Goal: Task Accomplishment & Management: Use online tool/utility

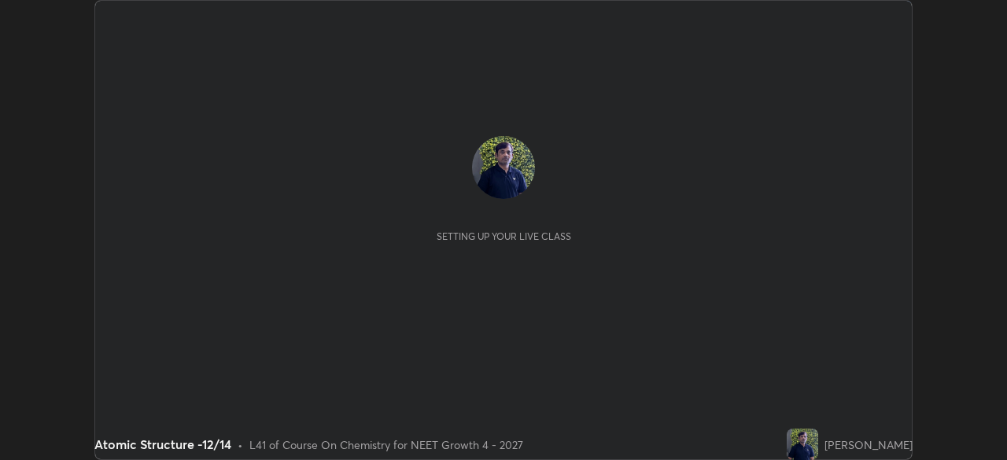
scroll to position [460, 1006]
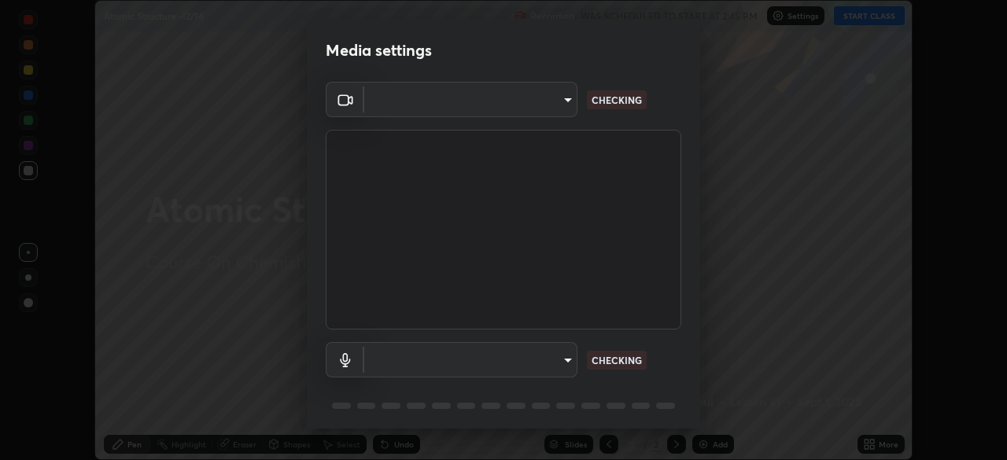
type input "1bc8c760721724c3bb23fa848bc882cb96d251e159a7e377002adb6141e657bd"
click at [523, 103] on body "Erase all Atomic Structure -12/14 Recording WAS SCHEDULED TO START AT 2:45 PM S…" at bounding box center [503, 230] width 1007 height 460
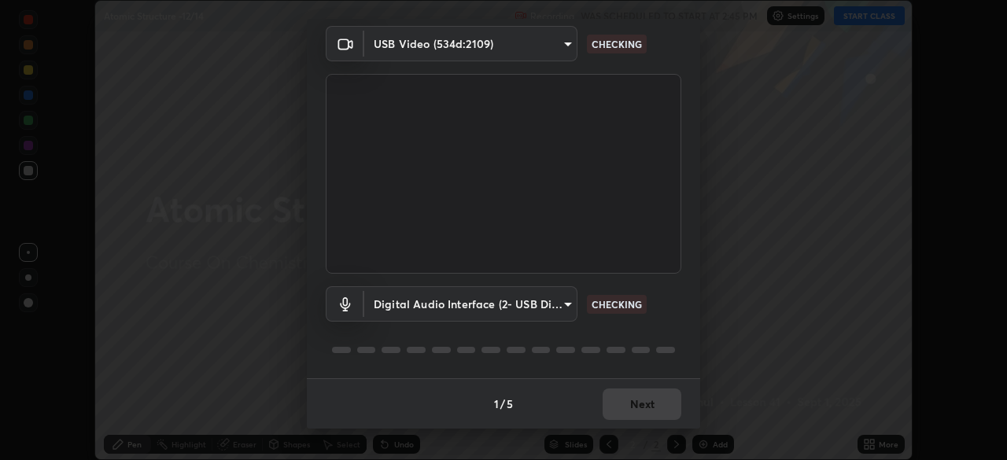
click at [506, 302] on body "Erase all Atomic Structure -12/14 Recording WAS SCHEDULED TO START AT 2:45 PM S…" at bounding box center [503, 230] width 1007 height 460
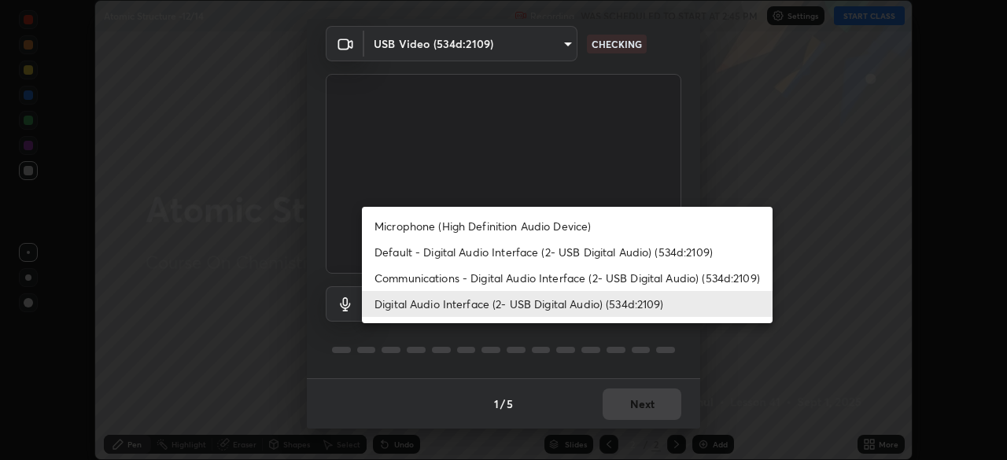
click at [463, 256] on li "Default - Digital Audio Interface (2- USB Digital Audio) (534d:2109)" at bounding box center [567, 252] width 411 height 26
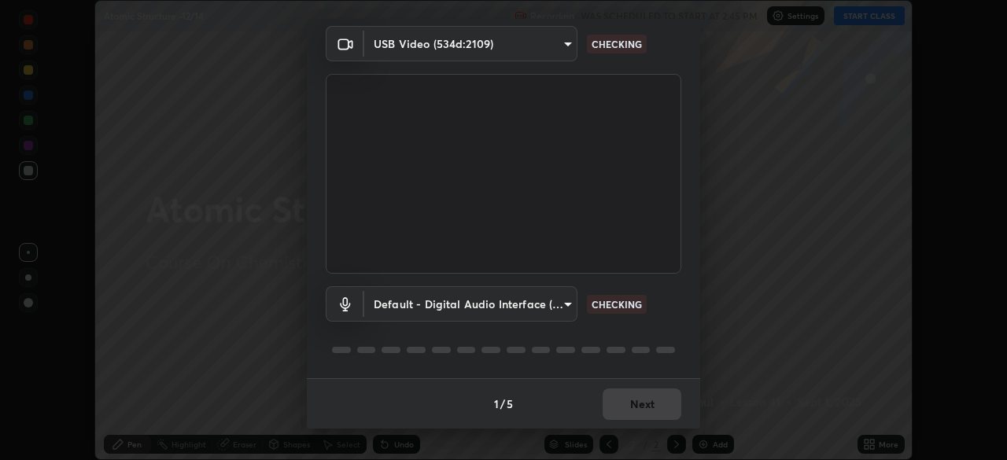
click at [467, 304] on body "Erase all Atomic Structure -12/14 Recording WAS SCHEDULED TO START AT 2:45 PM S…" at bounding box center [503, 230] width 1007 height 460
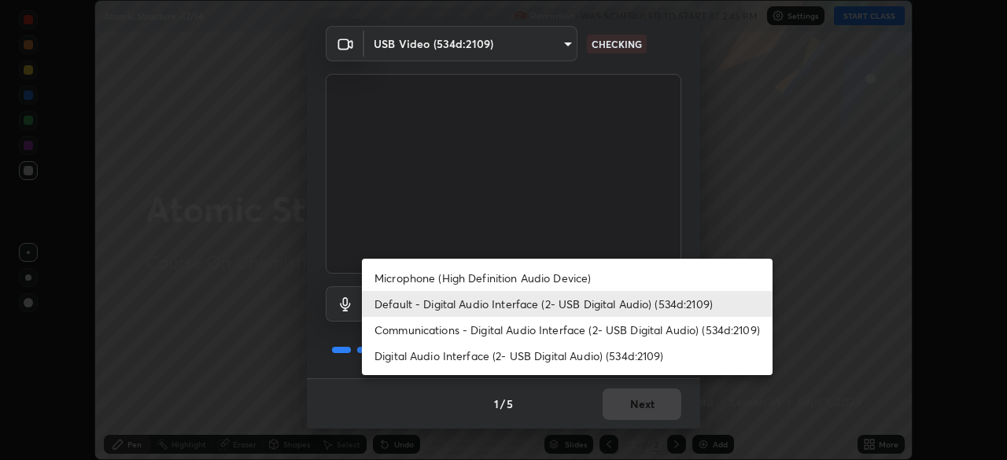
click at [478, 358] on li "Digital Audio Interface (2- USB Digital Audio) (534d:2109)" at bounding box center [567, 356] width 411 height 26
type input "1918f708b987fa0595dc9586349fa6393aff4c3e10ee40660038fb12667bac0b"
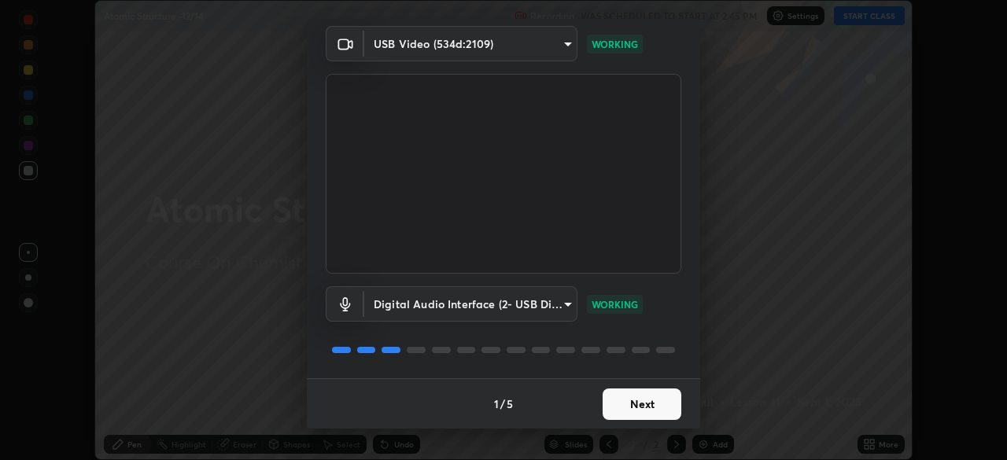
click at [633, 407] on button "Next" at bounding box center [642, 404] width 79 height 31
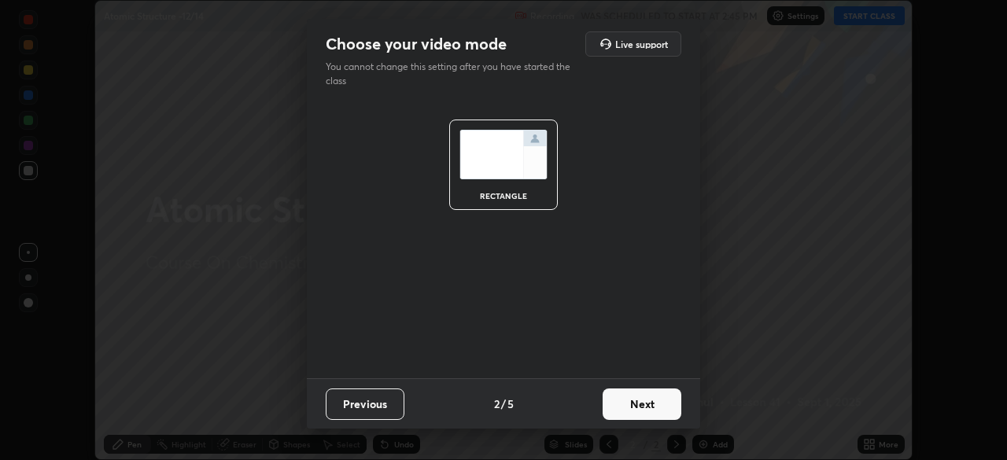
click at [648, 407] on button "Next" at bounding box center [642, 404] width 79 height 31
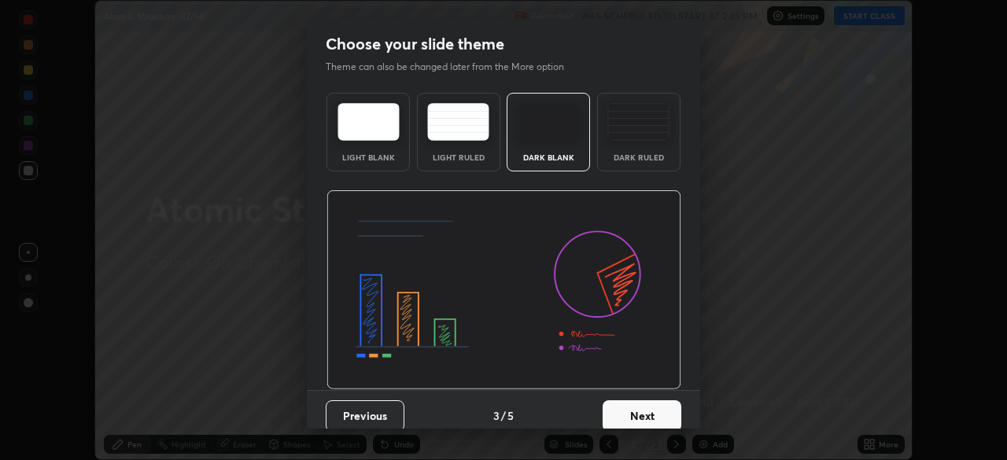
click at [665, 410] on button "Next" at bounding box center [642, 415] width 79 height 31
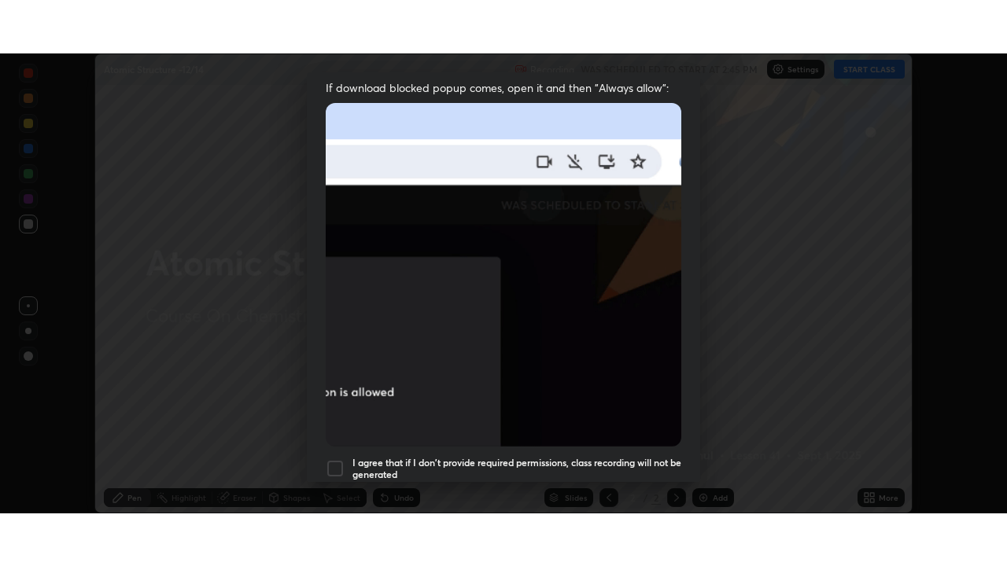
scroll to position [377, 0]
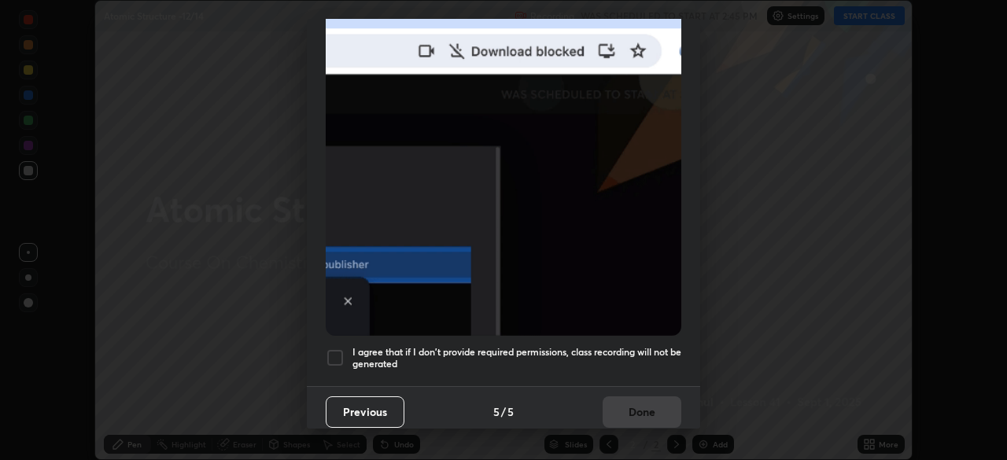
click at [340, 349] on div at bounding box center [335, 358] width 19 height 19
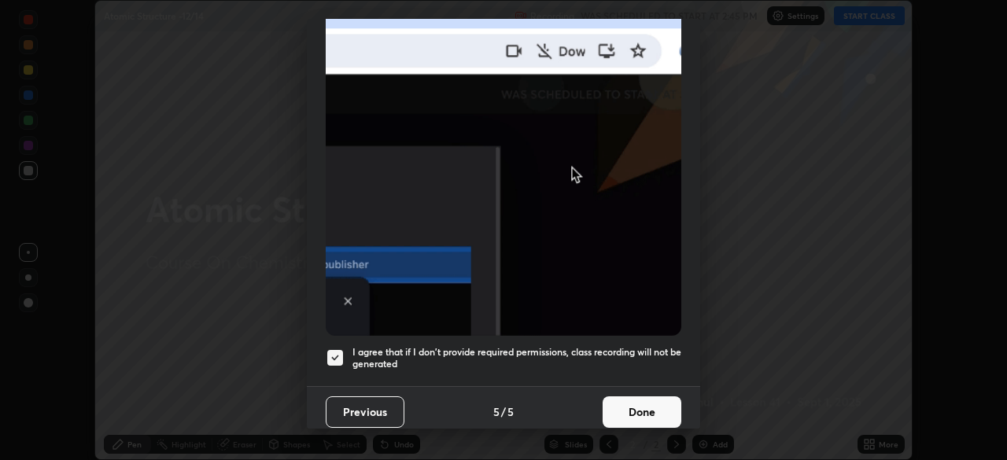
click at [642, 396] on button "Done" at bounding box center [642, 411] width 79 height 31
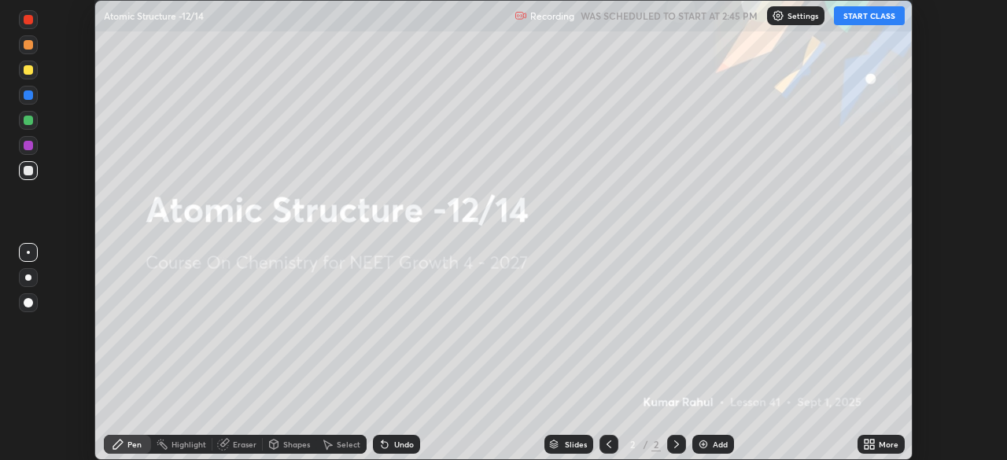
click at [866, 441] on icon at bounding box center [867, 442] width 4 height 4
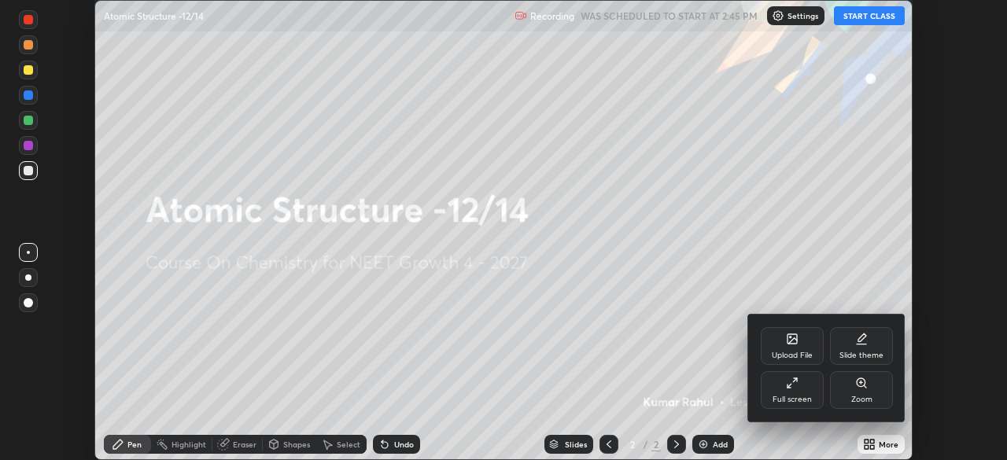
click at [800, 396] on div "Full screen" at bounding box center [792, 400] width 39 height 8
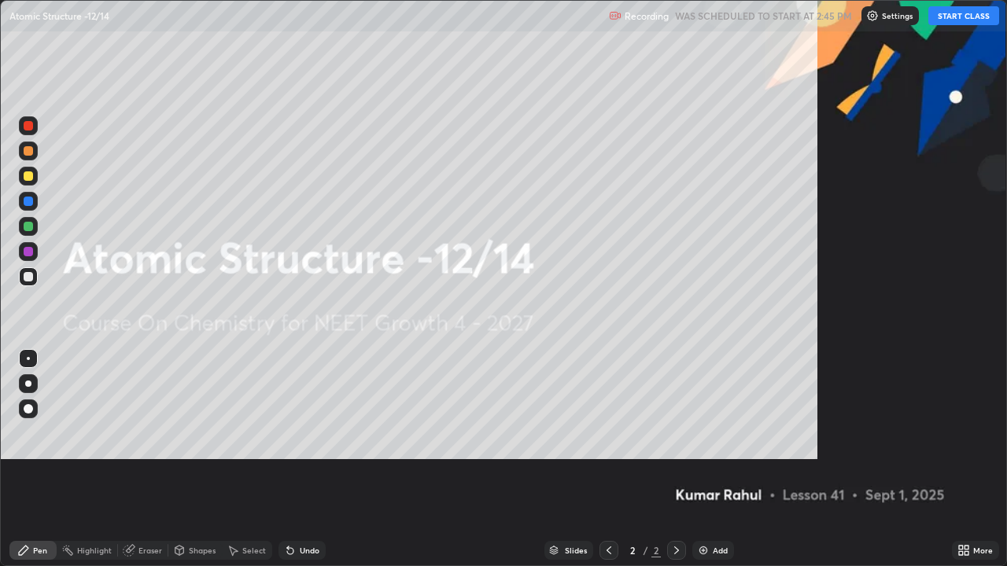
scroll to position [566, 1007]
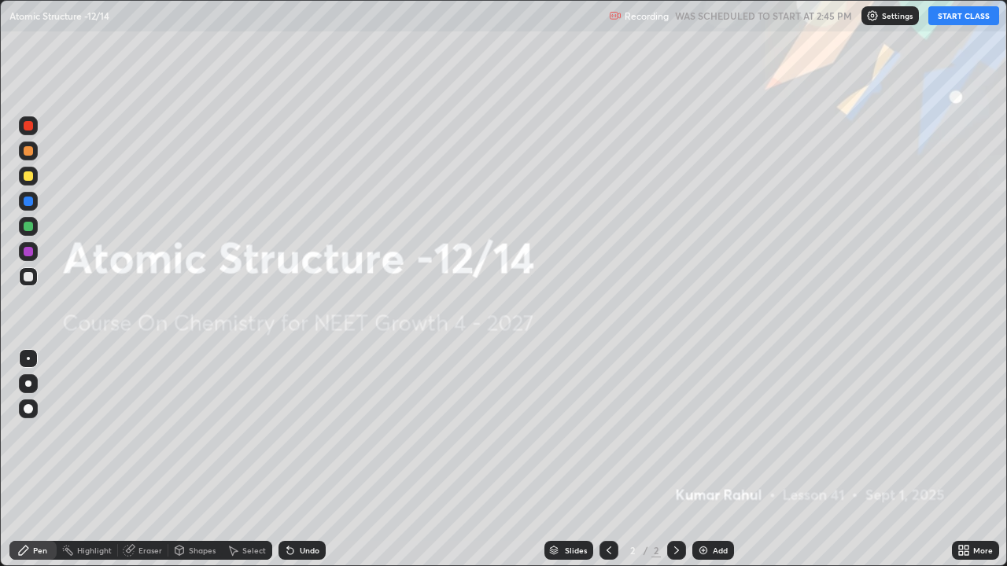
click at [878, 17] on img at bounding box center [872, 15] width 13 height 13
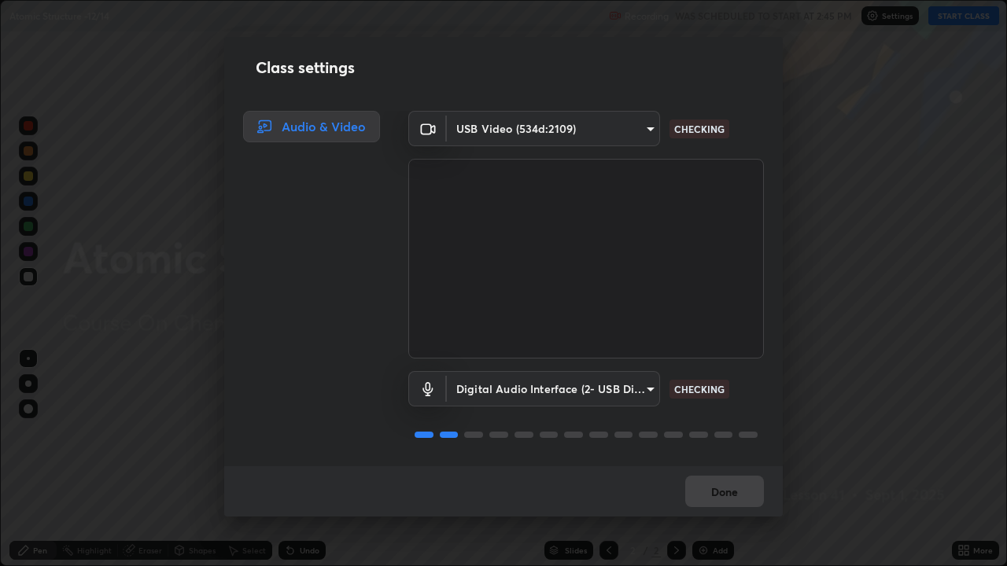
scroll to position [2, 0]
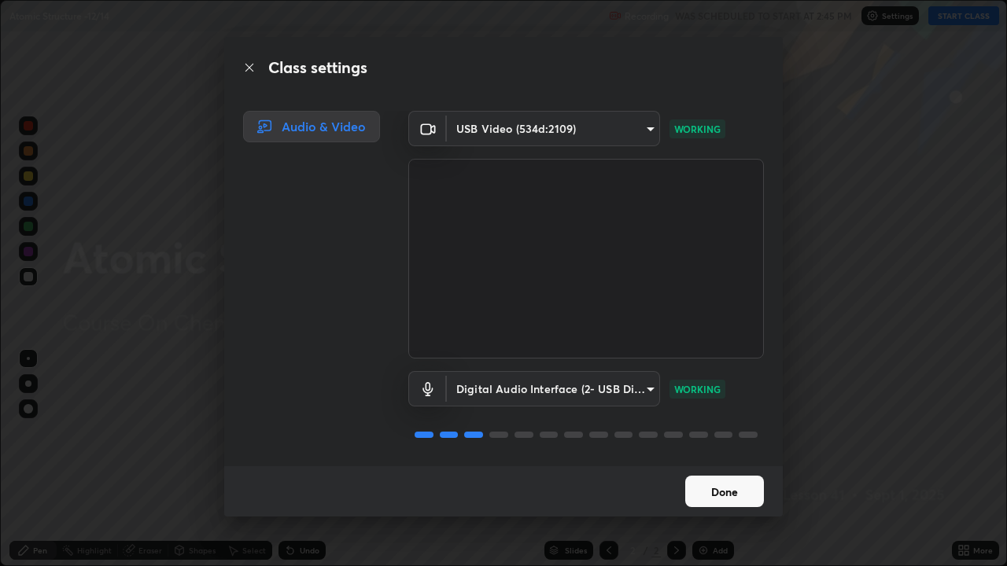
click at [727, 459] on button "Done" at bounding box center [724, 491] width 79 height 31
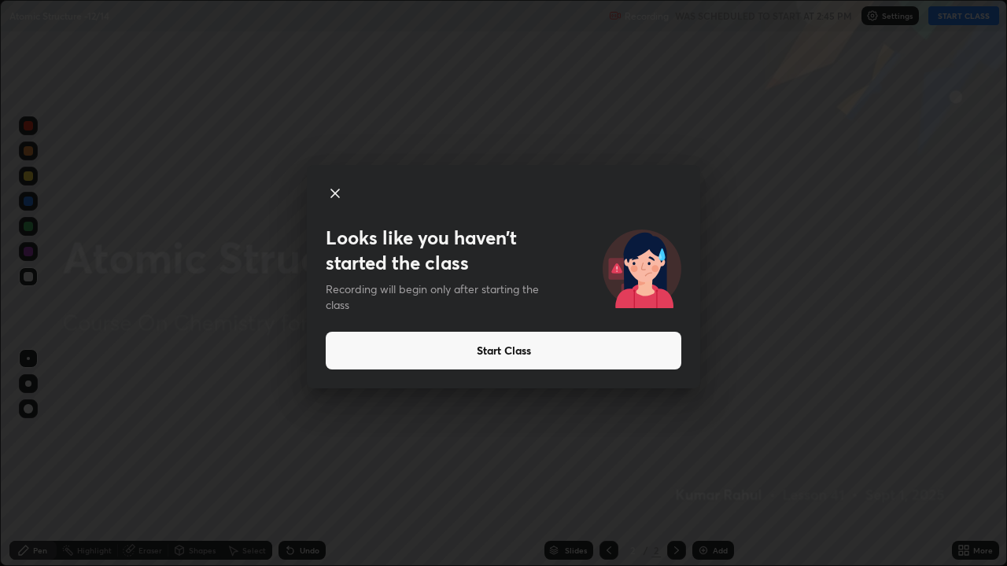
click at [489, 354] on button "Start Class" at bounding box center [504, 351] width 356 height 38
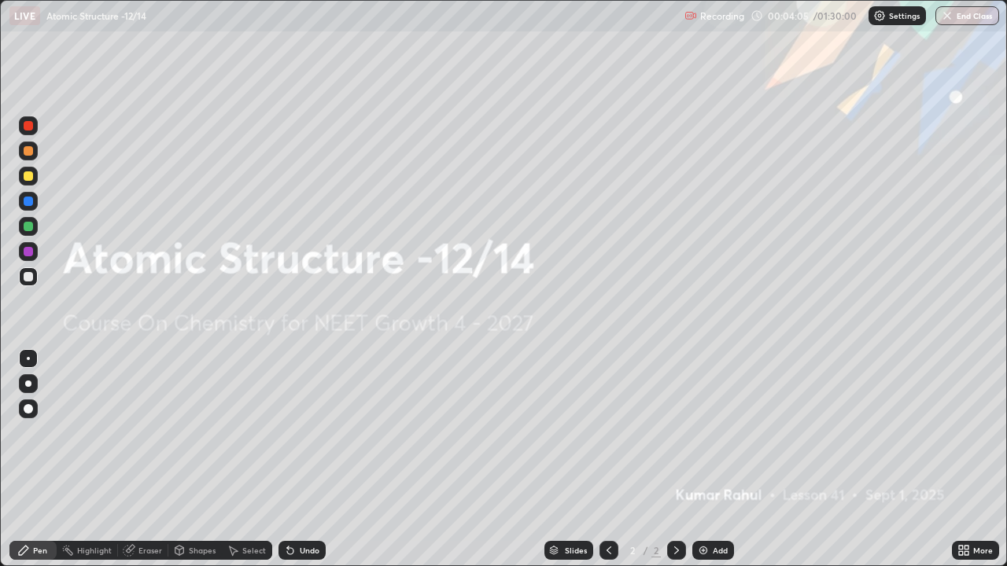
click at [717, 459] on div "Add" at bounding box center [720, 551] width 15 height 8
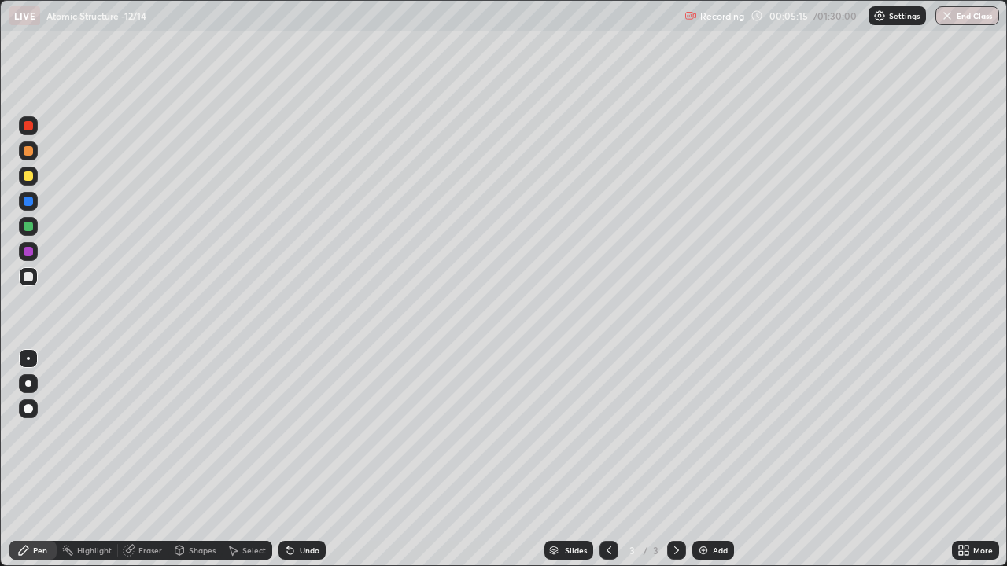
click at [28, 382] on div at bounding box center [28, 384] width 6 height 6
click at [670, 459] on icon at bounding box center [676, 550] width 13 height 13
click at [713, 459] on div "Add" at bounding box center [720, 551] width 15 height 8
click at [609, 459] on div at bounding box center [608, 550] width 19 height 19
click at [673, 459] on icon at bounding box center [676, 550] width 13 height 13
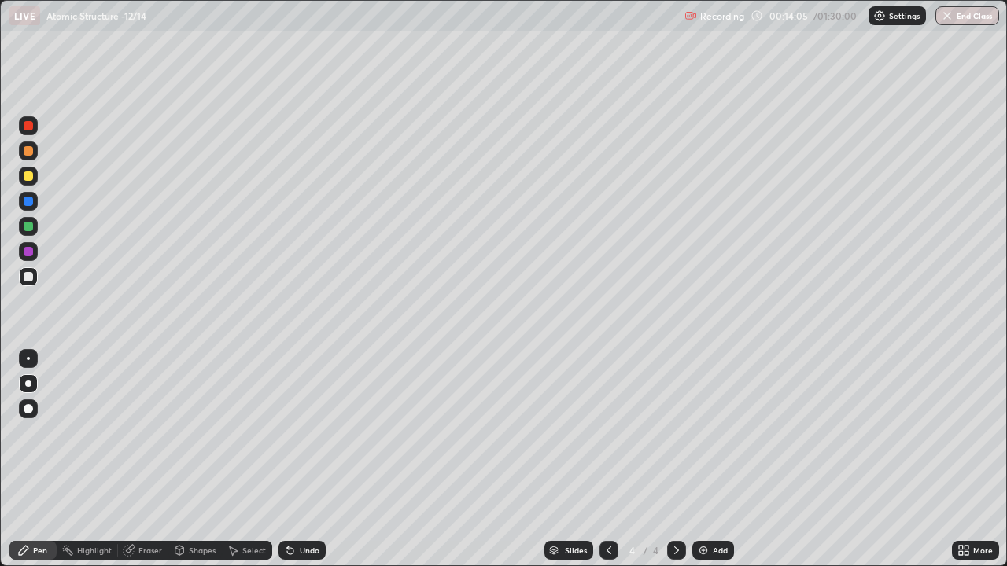
click at [607, 459] on icon at bounding box center [609, 550] width 13 height 13
click at [667, 459] on div at bounding box center [676, 550] width 19 height 19
click at [146, 459] on div "Eraser" at bounding box center [150, 551] width 24 height 8
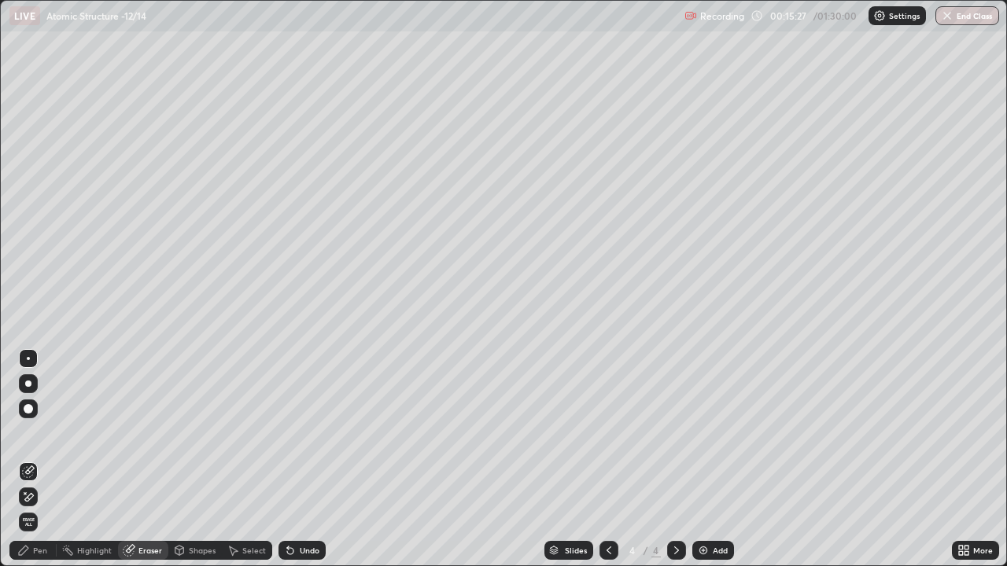
click at [38, 459] on div "Pen" at bounding box center [40, 551] width 14 height 8
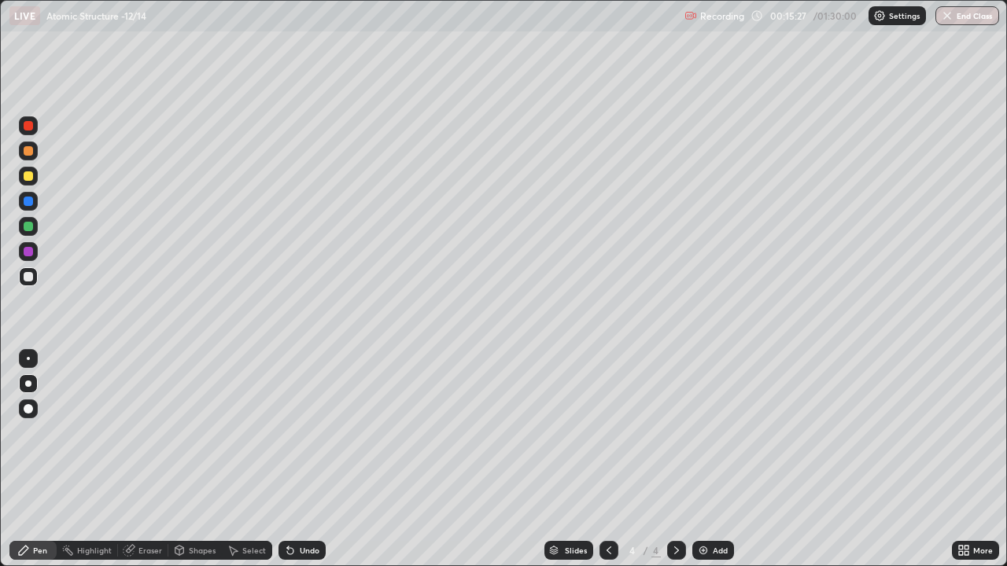
click at [37, 459] on div "Pen" at bounding box center [40, 551] width 14 height 8
click at [675, 459] on icon at bounding box center [676, 551] width 5 height 8
click at [717, 459] on div "Add" at bounding box center [720, 551] width 15 height 8
click at [610, 459] on icon at bounding box center [609, 550] width 13 height 13
click at [674, 459] on icon at bounding box center [676, 550] width 13 height 13
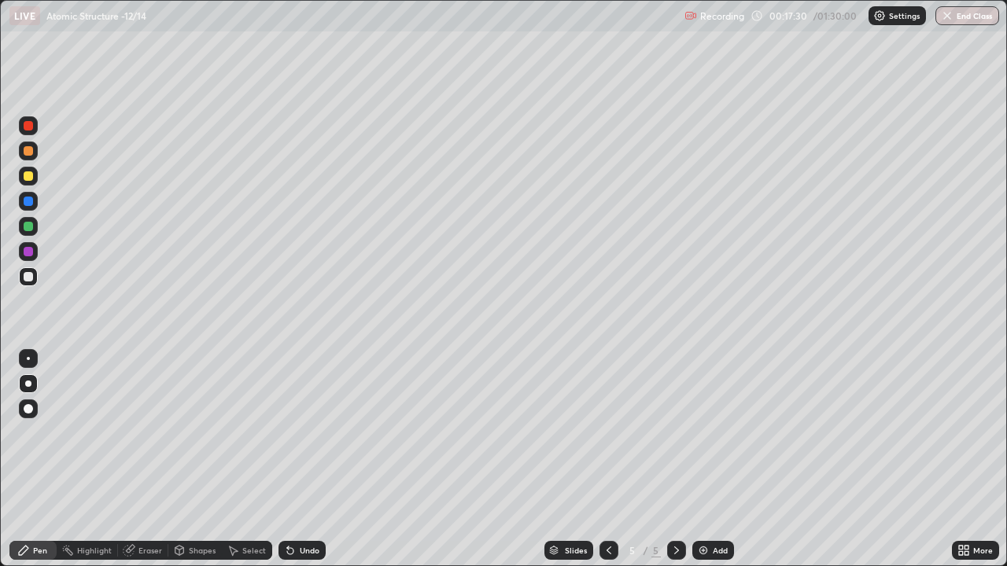
click at [144, 459] on div "Eraser" at bounding box center [143, 550] width 50 height 19
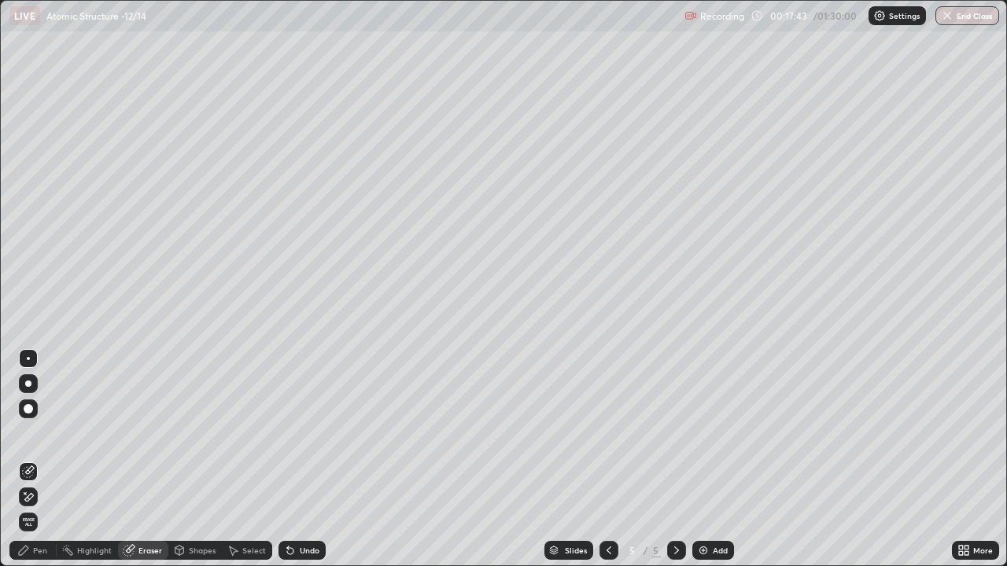
click at [38, 459] on div "Pen" at bounding box center [40, 551] width 14 height 8
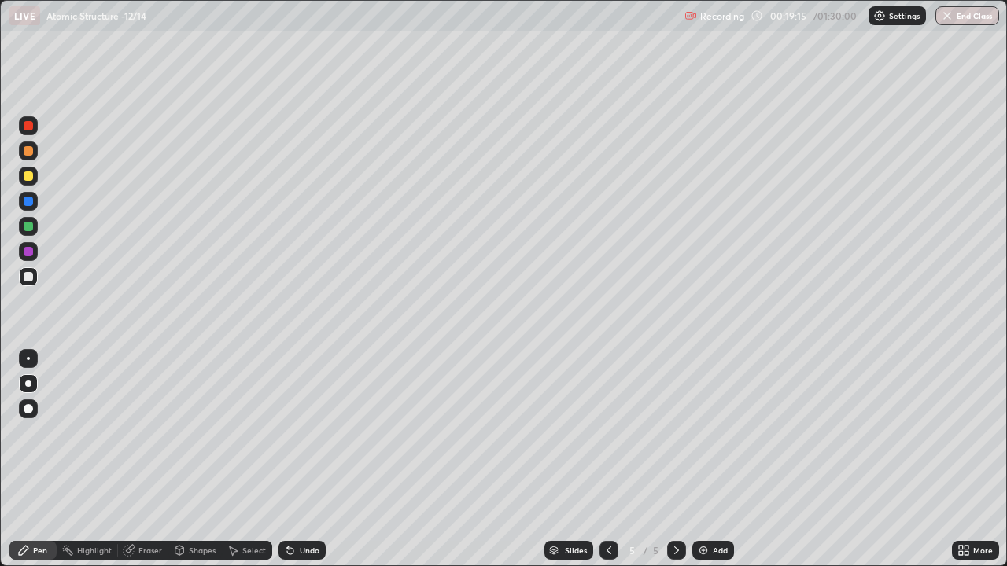
click at [600, 459] on div at bounding box center [608, 550] width 19 height 31
click at [675, 459] on icon at bounding box center [676, 550] width 13 height 13
click at [370, 459] on div "Slides 5 / 5 Add" at bounding box center [639, 550] width 626 height 31
click at [673, 459] on icon at bounding box center [676, 550] width 13 height 13
click at [715, 459] on div "Add" at bounding box center [720, 551] width 15 height 8
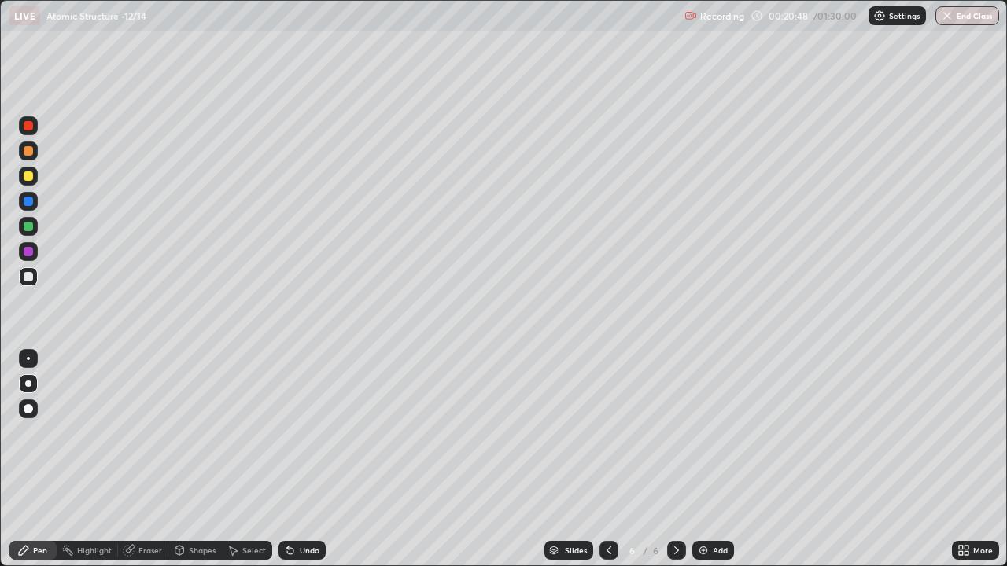
click at [599, 459] on div at bounding box center [608, 550] width 19 height 19
click at [674, 459] on icon at bounding box center [676, 551] width 5 height 8
click at [676, 459] on icon at bounding box center [676, 550] width 13 height 13
click at [713, 459] on div "Add" at bounding box center [720, 551] width 15 height 8
click at [675, 459] on icon at bounding box center [676, 551] width 5 height 8
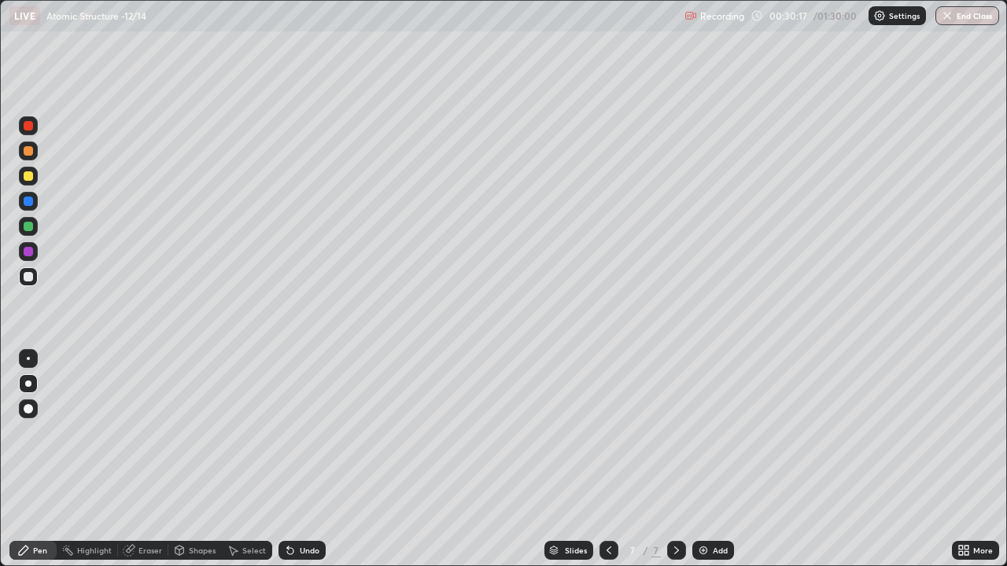
click at [710, 459] on div "Add" at bounding box center [713, 550] width 42 height 19
click at [674, 459] on icon at bounding box center [676, 550] width 13 height 13
click at [714, 459] on div "Add" at bounding box center [720, 551] width 15 height 8
click at [148, 459] on div "Eraser" at bounding box center [150, 551] width 24 height 8
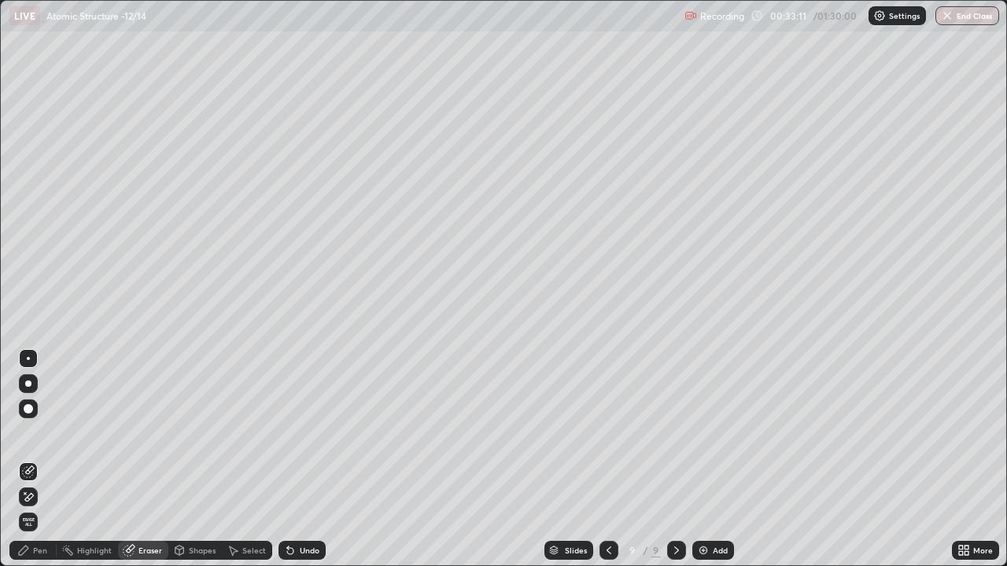
click at [41, 459] on div "Pen" at bounding box center [32, 550] width 47 height 19
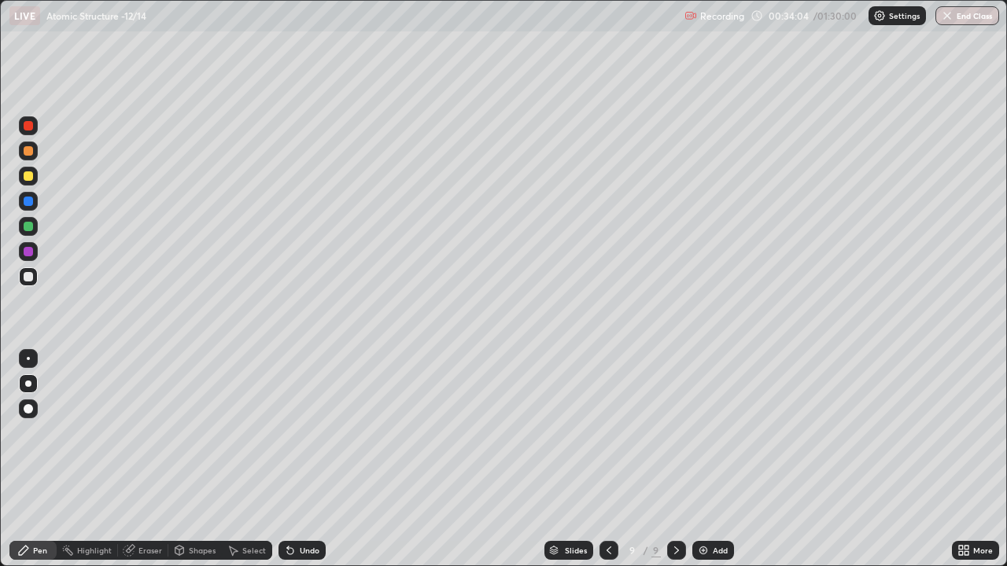
click at [673, 459] on icon at bounding box center [676, 550] width 13 height 13
click at [710, 459] on div "Add" at bounding box center [713, 550] width 42 height 19
click at [607, 459] on icon at bounding box center [608, 550] width 13 height 13
click at [608, 459] on icon at bounding box center [608, 550] width 13 height 13
click at [609, 459] on icon at bounding box center [608, 550] width 13 height 13
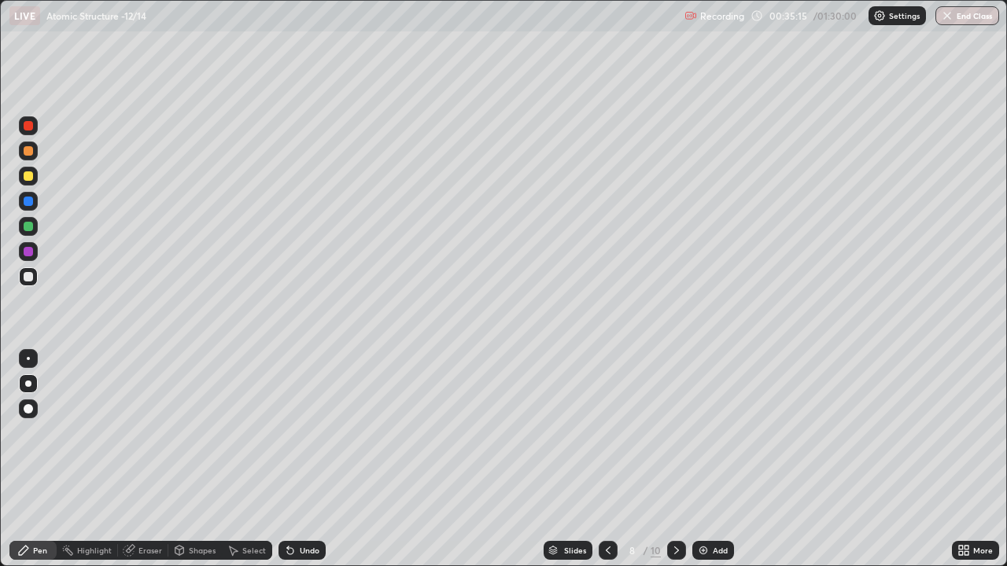
click at [609, 459] on icon at bounding box center [608, 550] width 13 height 13
click at [674, 459] on icon at bounding box center [676, 550] width 13 height 13
click at [677, 459] on icon at bounding box center [676, 550] width 13 height 13
click at [676, 459] on icon at bounding box center [676, 550] width 13 height 13
click at [677, 459] on icon at bounding box center [676, 550] width 13 height 13
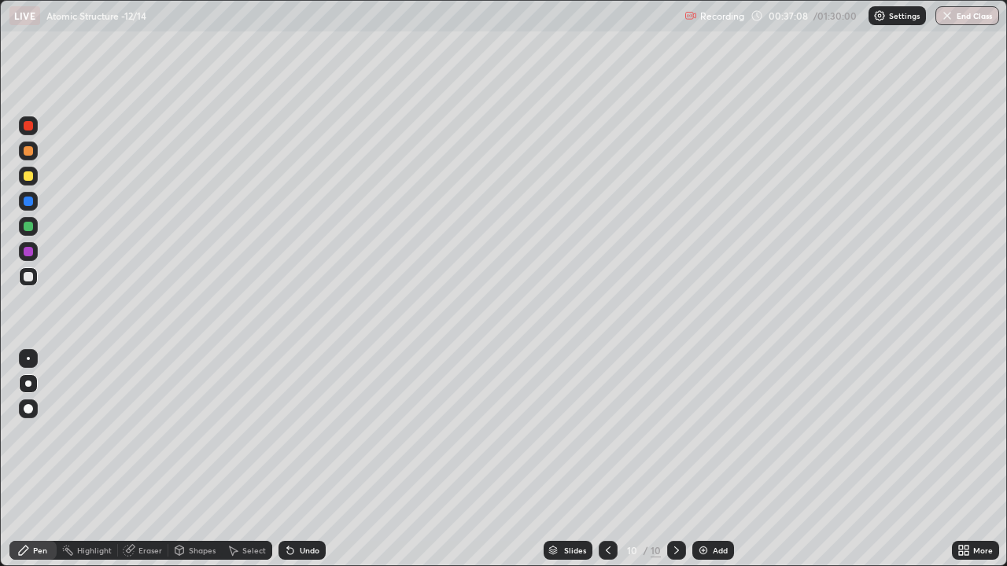
click at [153, 459] on div "Eraser" at bounding box center [150, 551] width 24 height 8
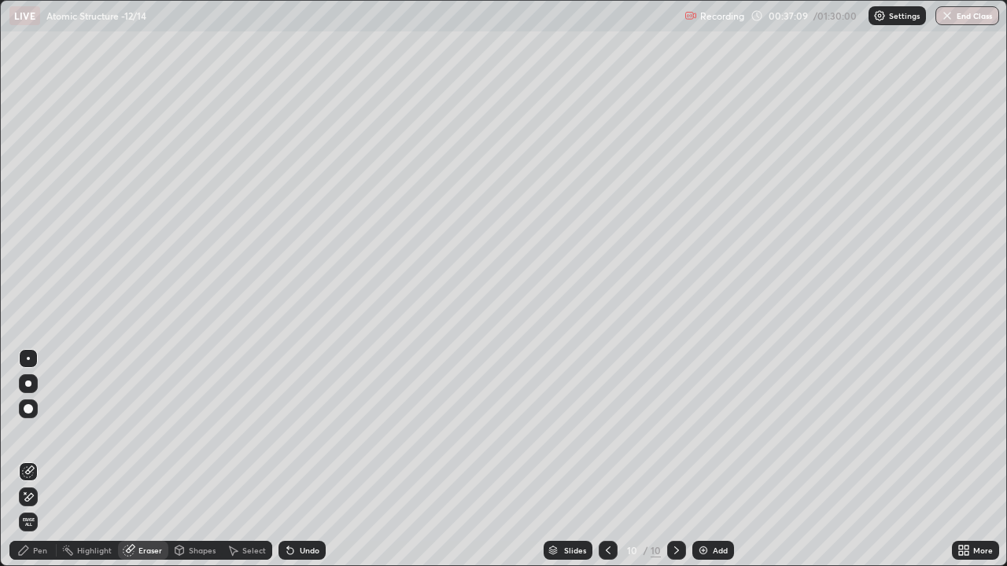
click at [34, 459] on div "Pen" at bounding box center [32, 550] width 47 height 19
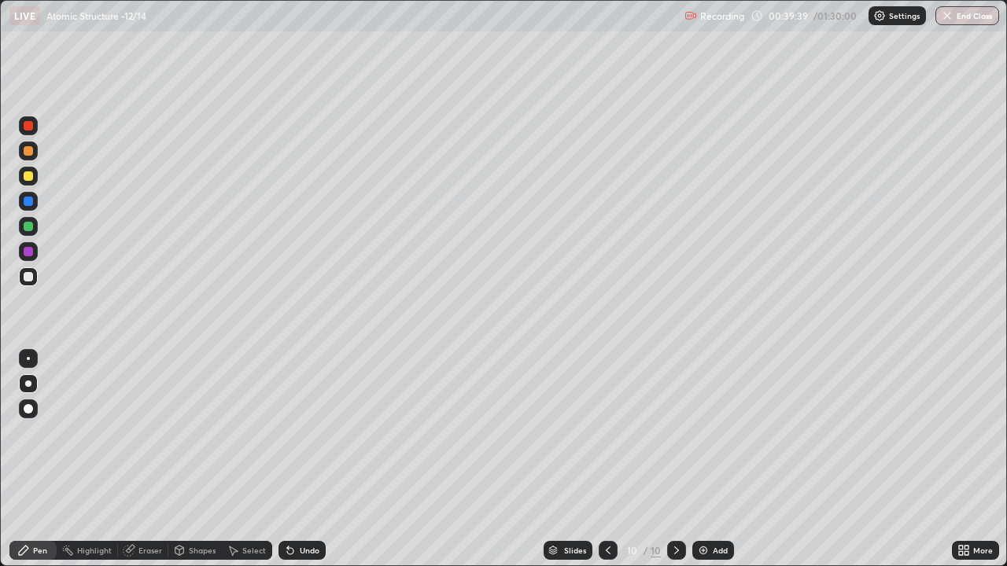
click at [149, 459] on div "Eraser" at bounding box center [150, 551] width 24 height 8
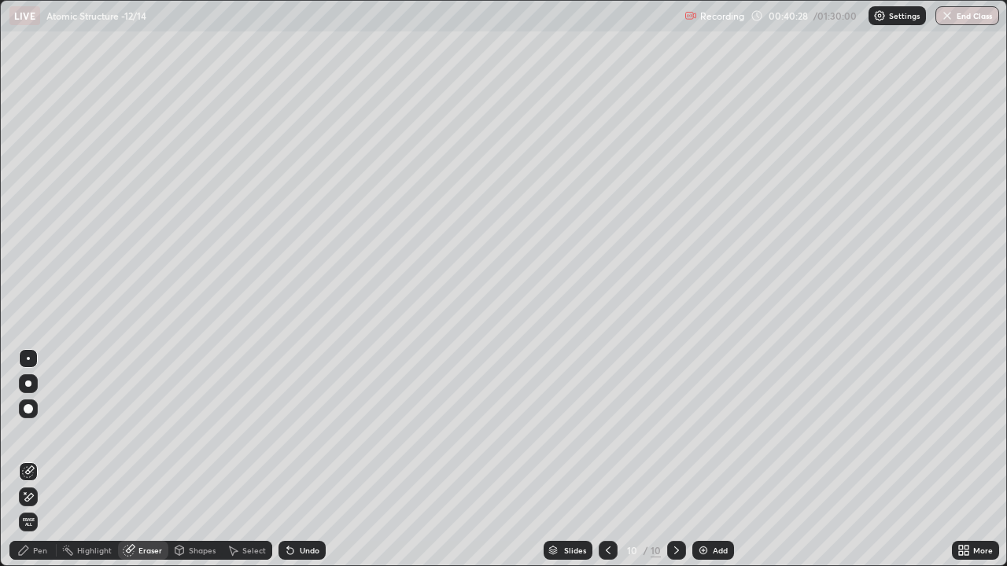
click at [40, 459] on div "Pen" at bounding box center [40, 551] width 14 height 8
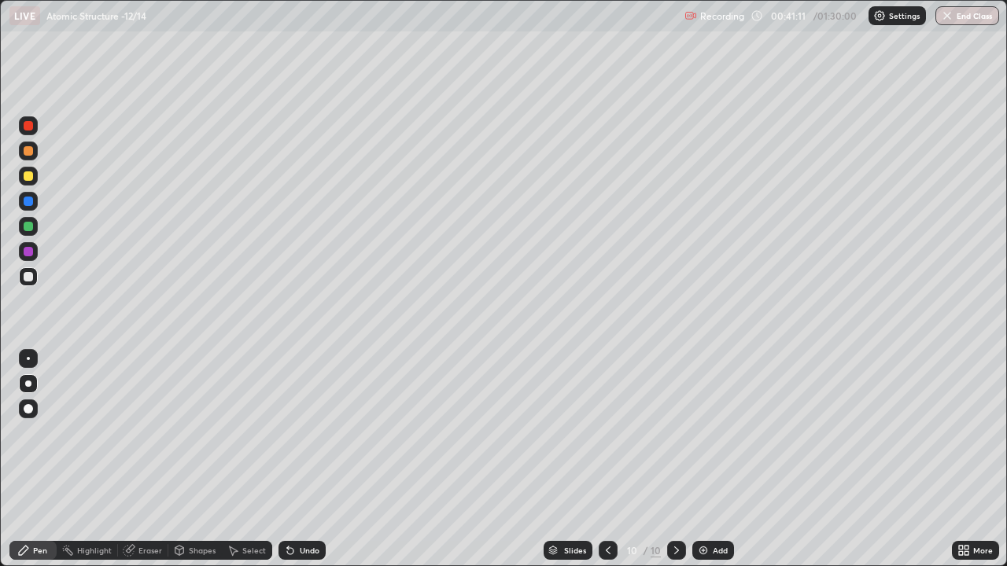
click at [142, 459] on div "Eraser" at bounding box center [143, 550] width 50 height 19
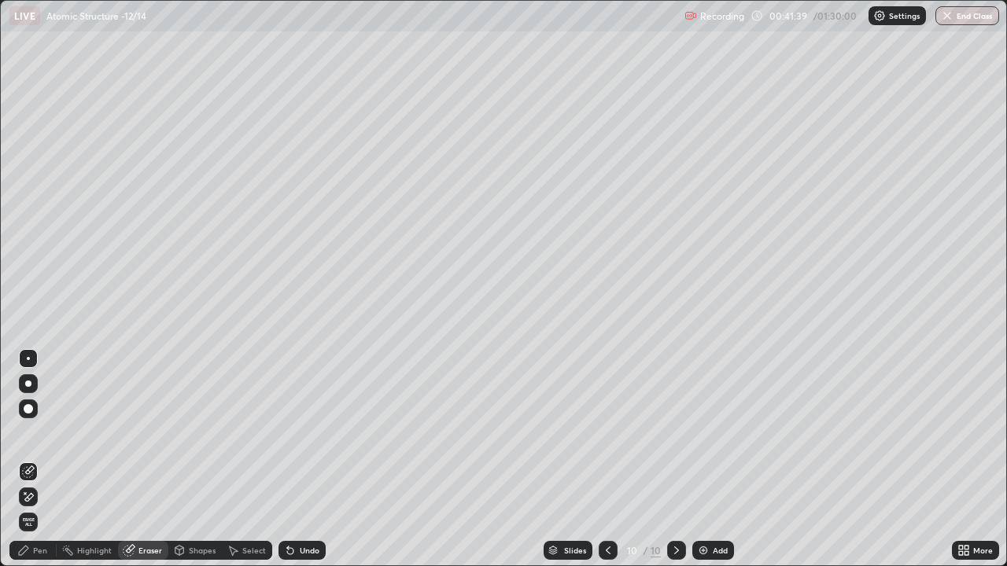
click at [39, 459] on div "Pen" at bounding box center [32, 550] width 47 height 19
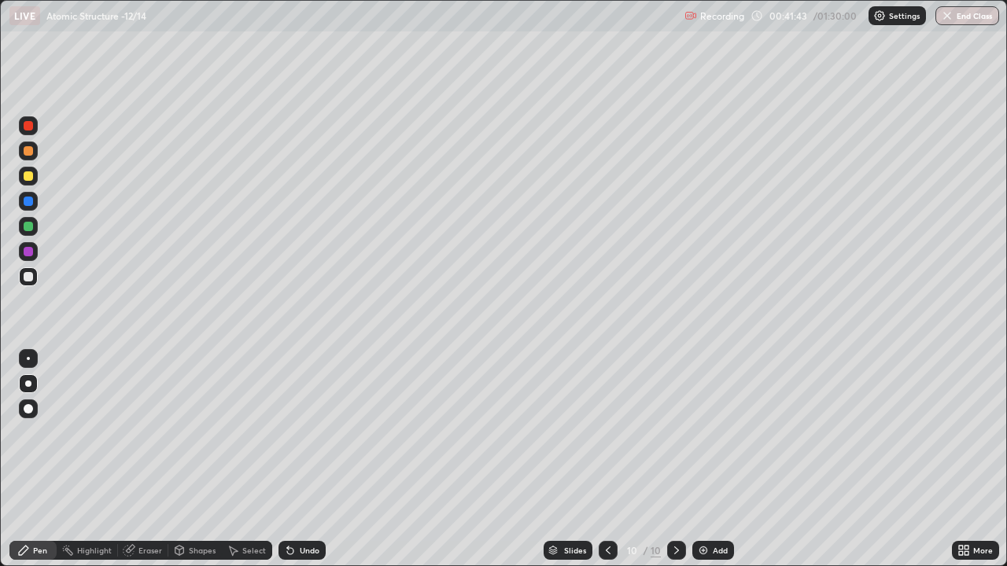
click at [673, 459] on icon at bounding box center [676, 550] width 13 height 13
click at [706, 459] on img at bounding box center [703, 550] width 13 height 13
click at [31, 179] on div at bounding box center [28, 176] width 9 height 9
click at [31, 277] on div at bounding box center [28, 276] width 9 height 9
click at [717, 459] on div "Add" at bounding box center [720, 551] width 15 height 8
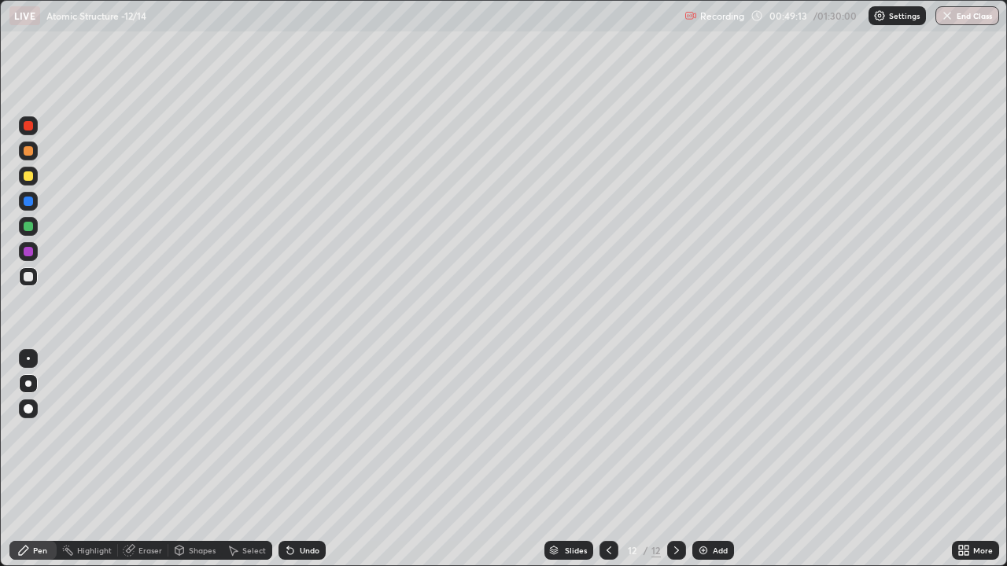
click at [608, 459] on icon at bounding box center [609, 551] width 5 height 8
click at [678, 459] on icon at bounding box center [676, 550] width 13 height 13
click at [604, 459] on div at bounding box center [608, 550] width 19 height 31
click at [668, 459] on div at bounding box center [676, 550] width 19 height 19
click at [604, 459] on icon at bounding box center [609, 550] width 13 height 13
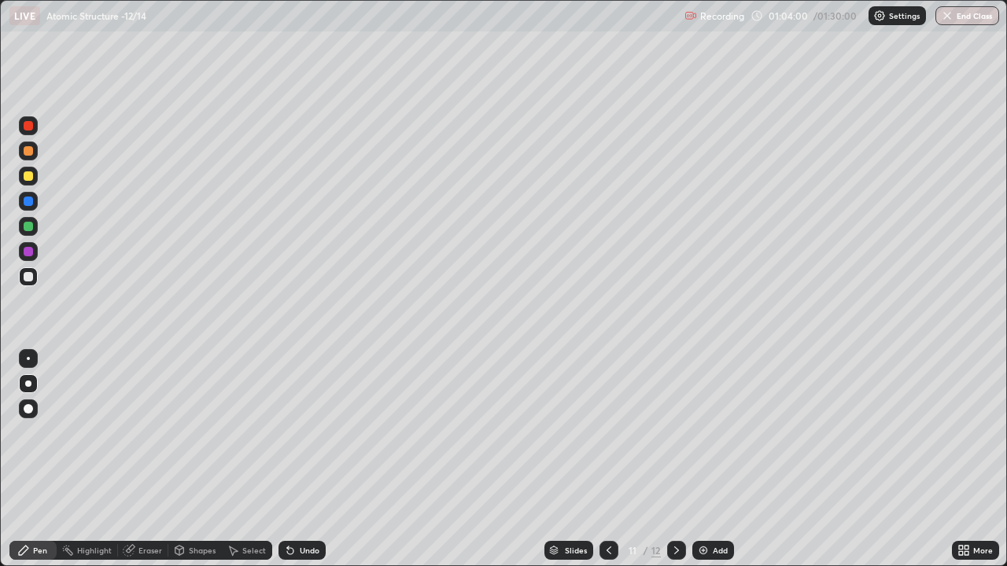
click at [607, 459] on icon at bounding box center [609, 551] width 5 height 8
click at [607, 459] on icon at bounding box center [609, 550] width 13 height 13
click at [607, 459] on div at bounding box center [608, 550] width 19 height 19
click at [607, 459] on icon at bounding box center [609, 550] width 13 height 13
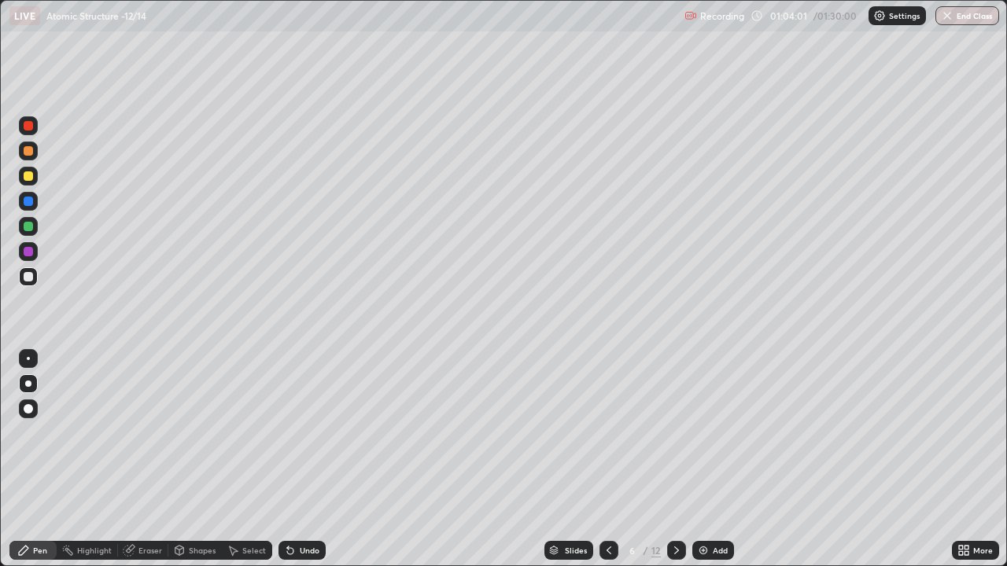
click at [607, 459] on icon at bounding box center [609, 550] width 13 height 13
click at [606, 459] on icon at bounding box center [609, 550] width 13 height 13
click at [604, 459] on icon at bounding box center [609, 550] width 13 height 13
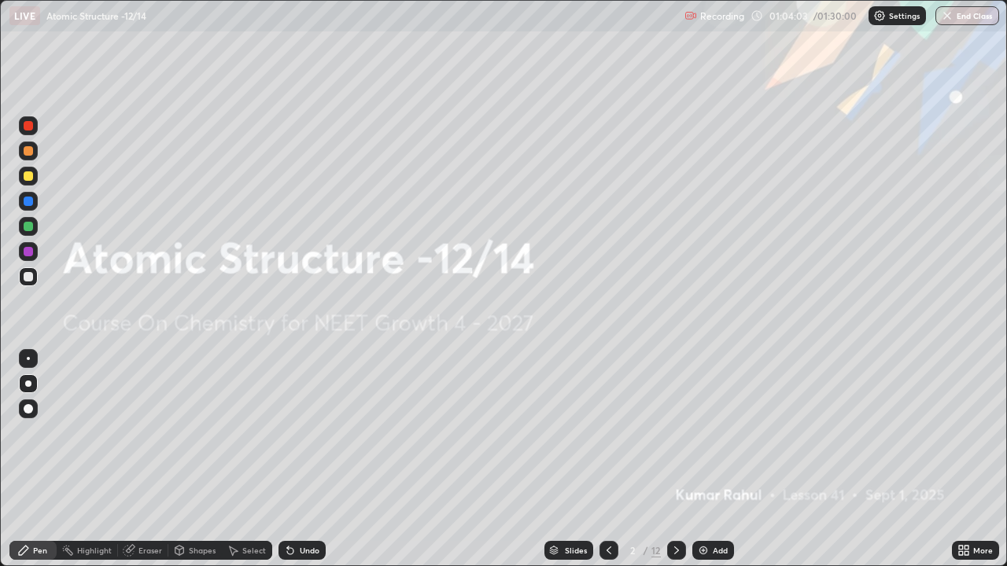
click at [673, 459] on icon at bounding box center [676, 550] width 13 height 13
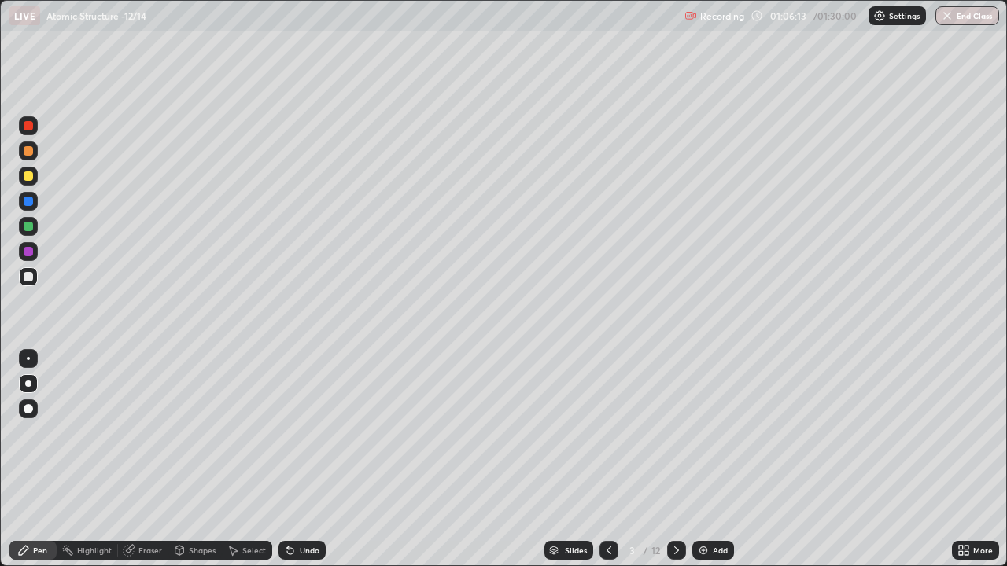
click at [673, 459] on icon at bounding box center [676, 550] width 13 height 13
click at [611, 459] on icon at bounding box center [609, 550] width 13 height 13
click at [672, 459] on icon at bounding box center [676, 550] width 13 height 13
click at [676, 459] on icon at bounding box center [676, 550] width 13 height 13
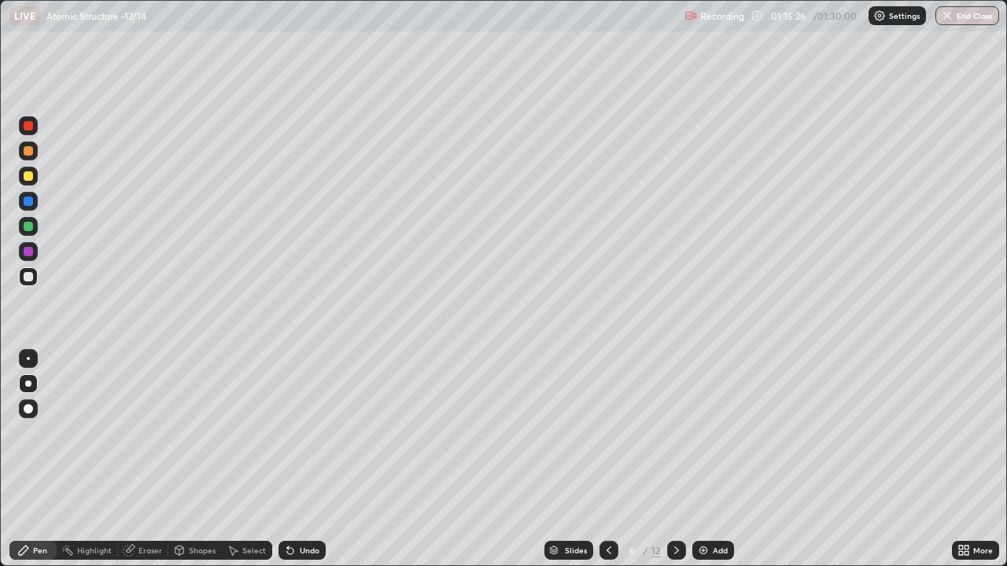
click at [675, 459] on icon at bounding box center [676, 550] width 13 height 13
click at [610, 459] on icon at bounding box center [609, 550] width 13 height 13
click at [673, 459] on icon at bounding box center [676, 550] width 13 height 13
click at [670, 459] on icon at bounding box center [676, 550] width 13 height 13
click at [675, 459] on icon at bounding box center [676, 550] width 13 height 13
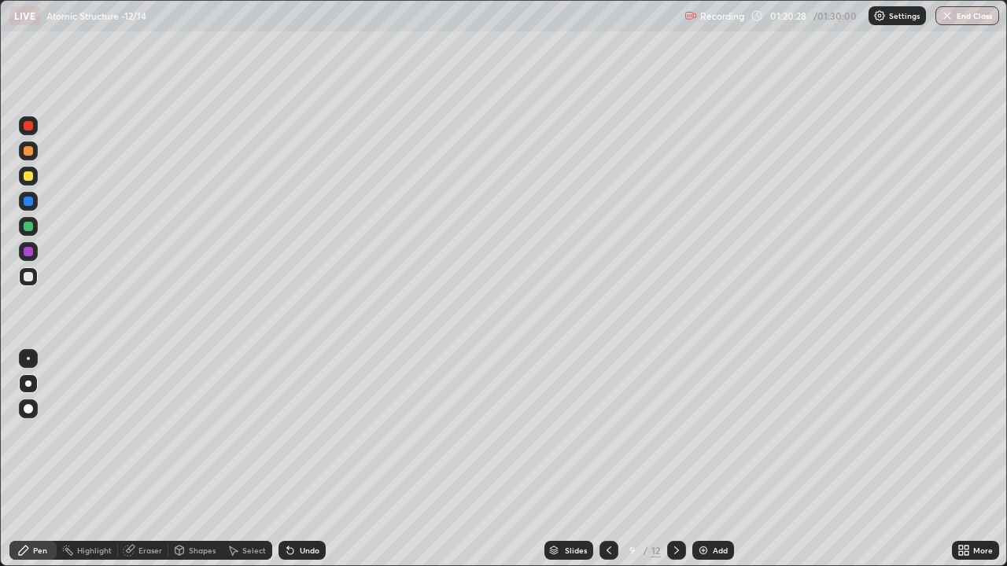
click at [607, 459] on icon at bounding box center [609, 551] width 5 height 8
click at [680, 459] on icon at bounding box center [676, 550] width 13 height 13
click at [675, 459] on icon at bounding box center [676, 550] width 13 height 13
click at [679, 459] on icon at bounding box center [676, 550] width 13 height 13
click at [681, 459] on icon at bounding box center [676, 550] width 13 height 13
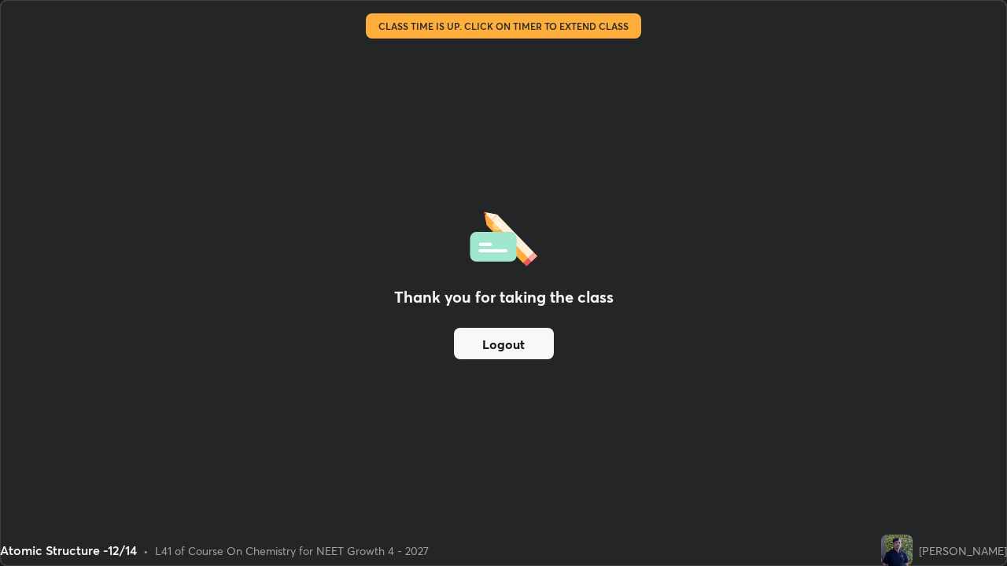
click at [516, 352] on button "Logout" at bounding box center [504, 343] width 100 height 31
